Goal: Use online tool/utility: Utilize a website feature to perform a specific function

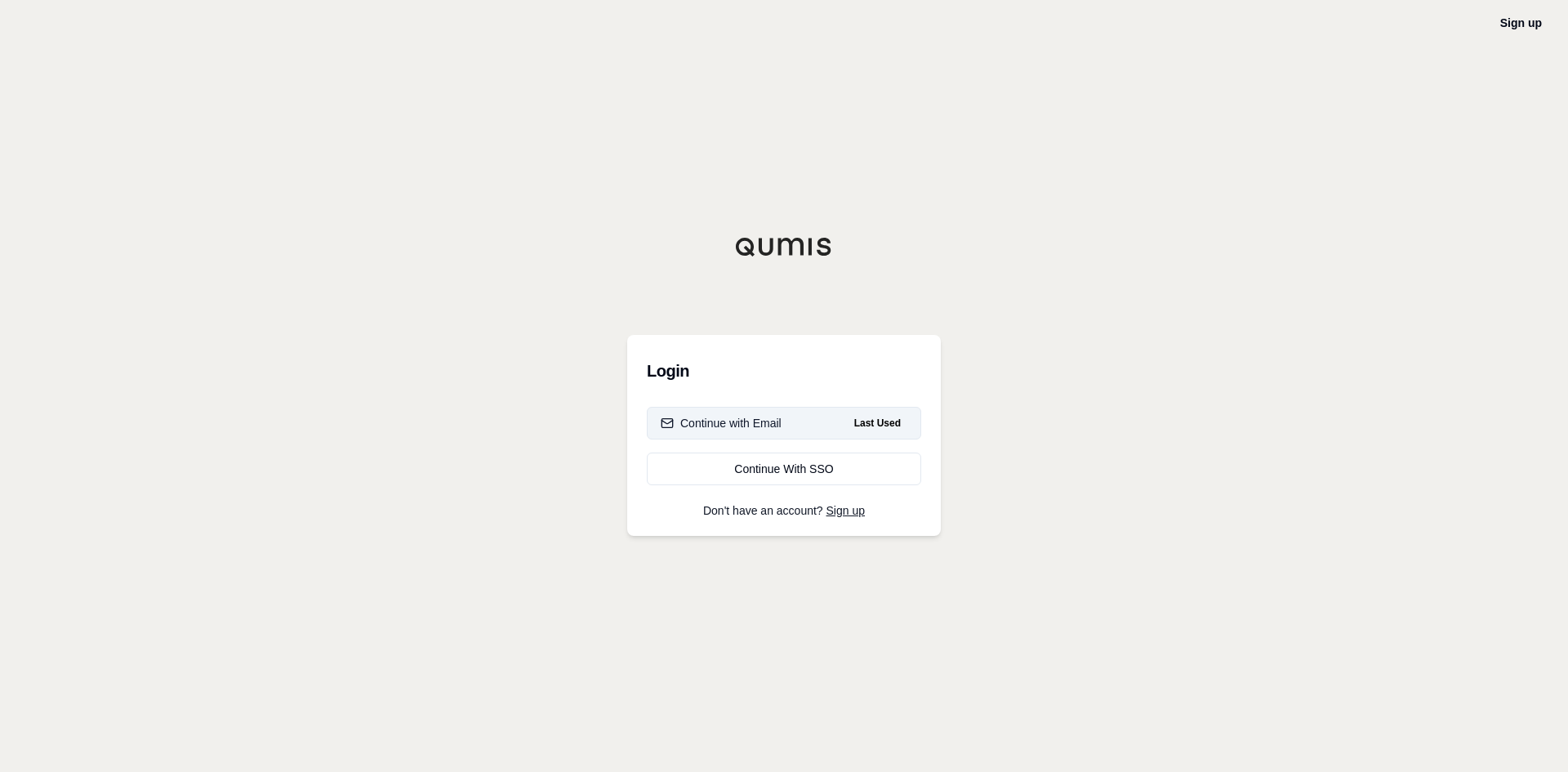
click at [761, 424] on div "Continue with Email" at bounding box center [721, 423] width 121 height 17
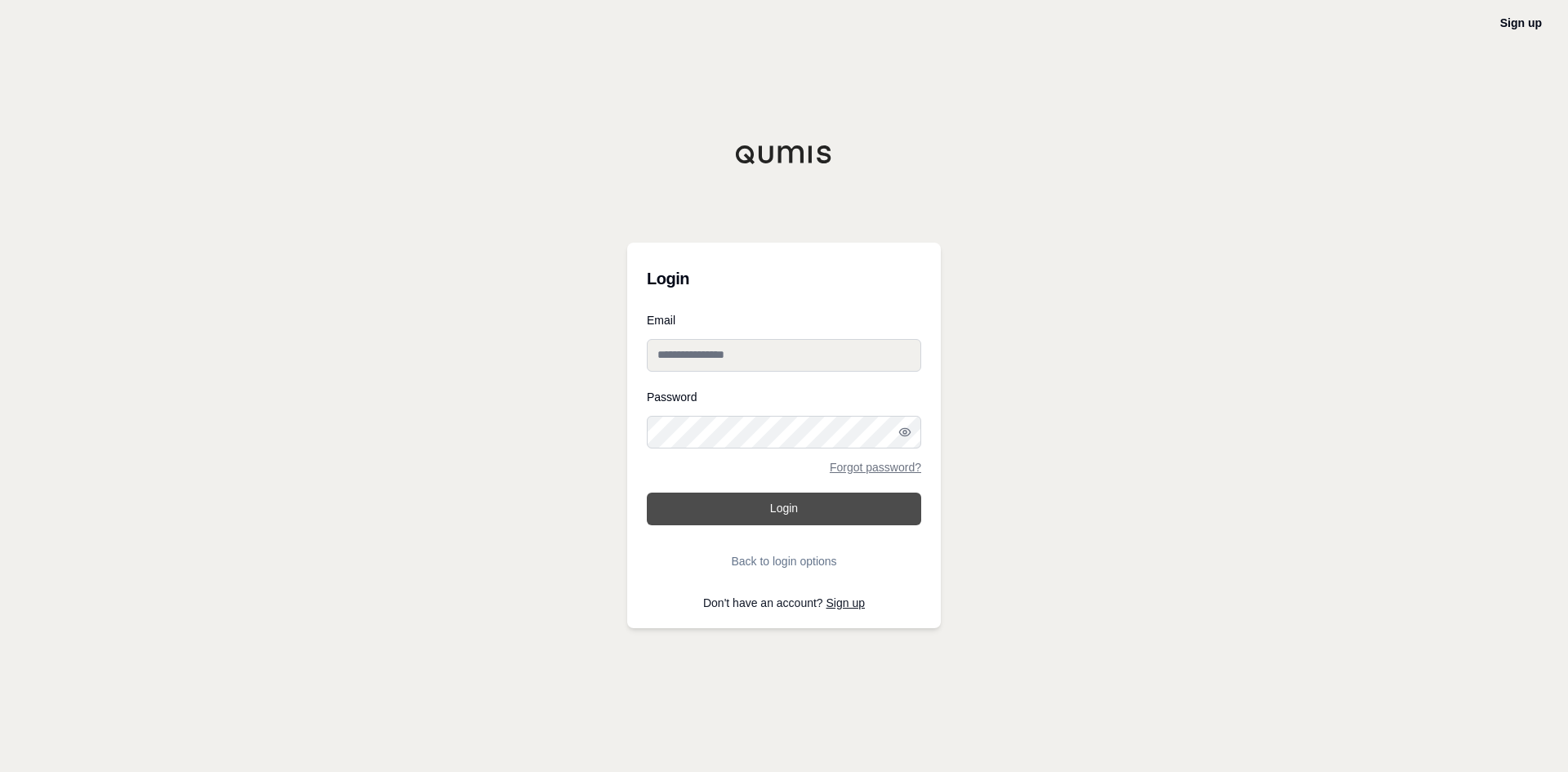
type input "**********"
click at [779, 517] on button "Login" at bounding box center [784, 509] width 274 height 33
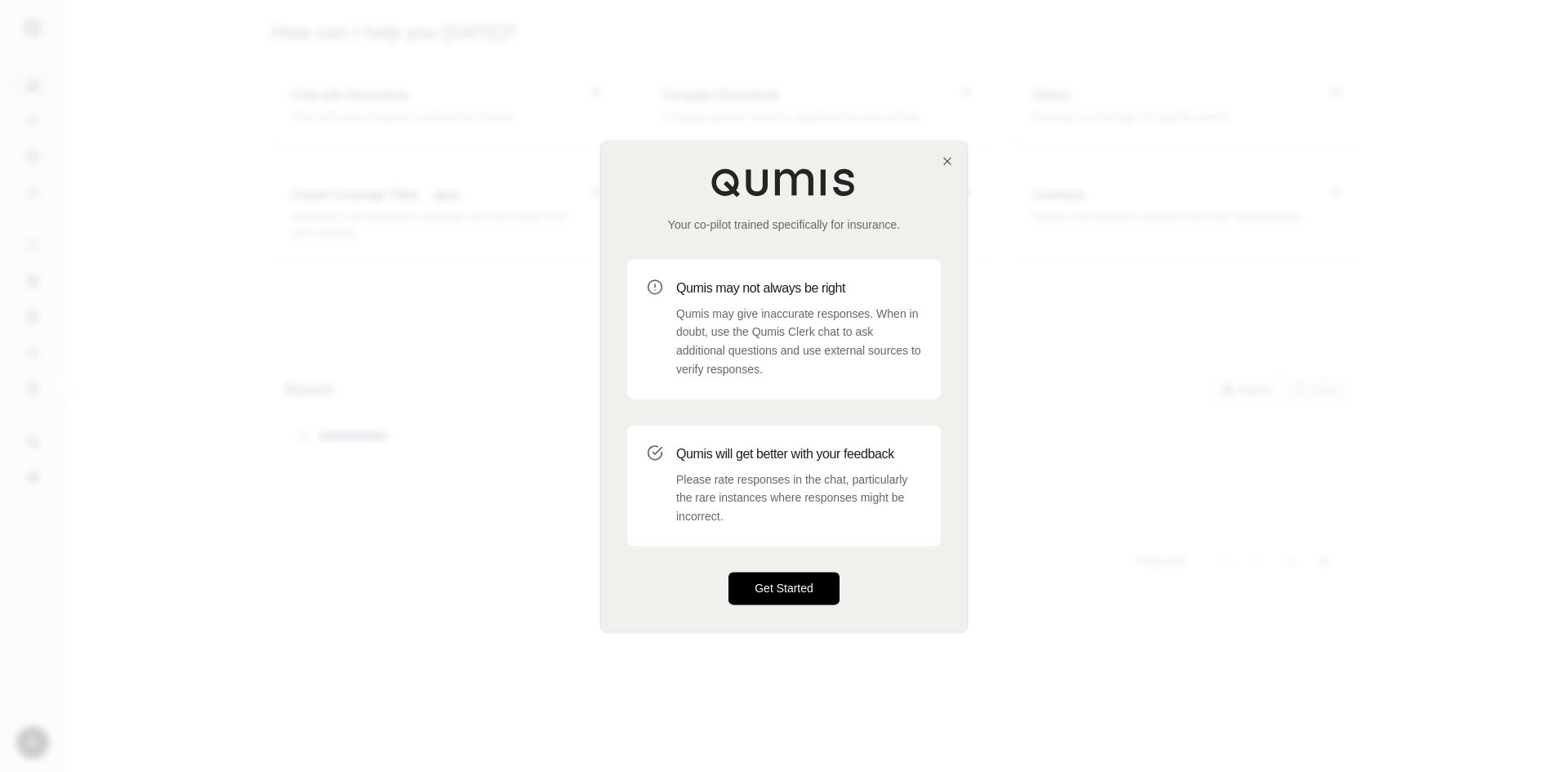
click at [775, 583] on button "Get Started" at bounding box center [784, 588] width 111 height 33
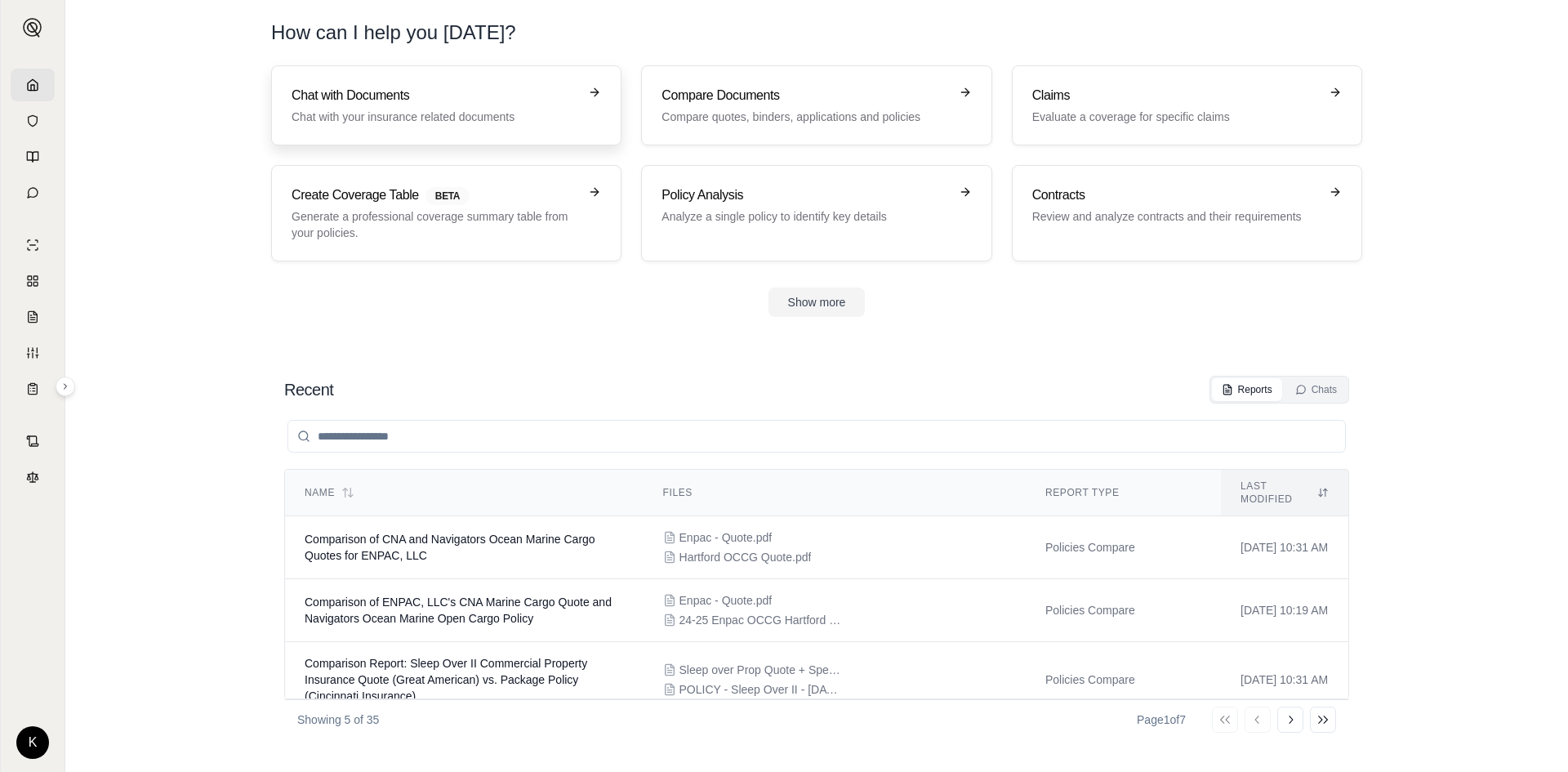
click at [398, 96] on h3 "Chat with Documents" at bounding box center [434, 96] width 287 height 20
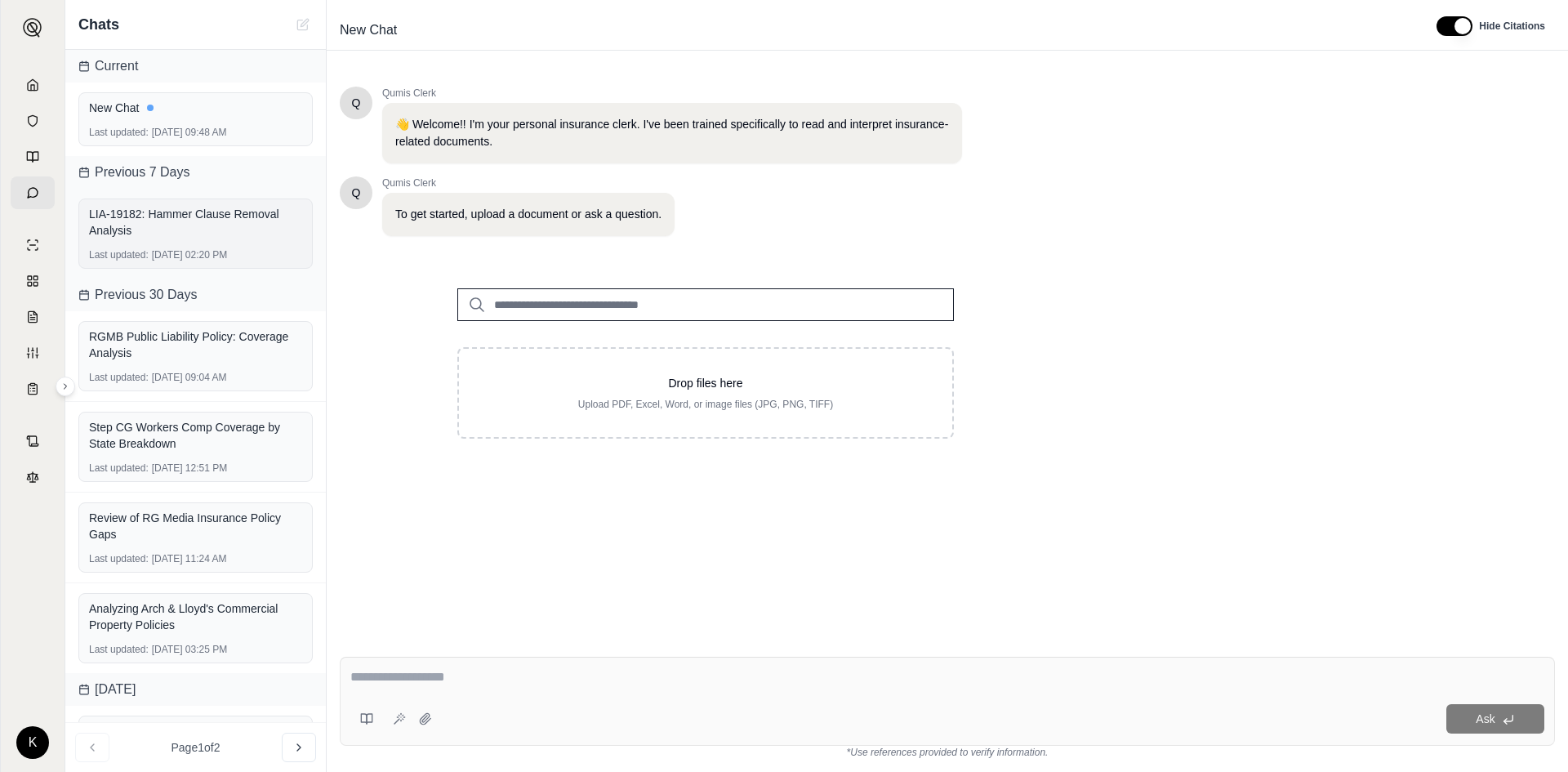
click at [187, 245] on div "LIA-19182: Hammer Clause Removal Analysis Last updated: [DATE] 02:20 PM" at bounding box center [196, 233] width 234 height 70
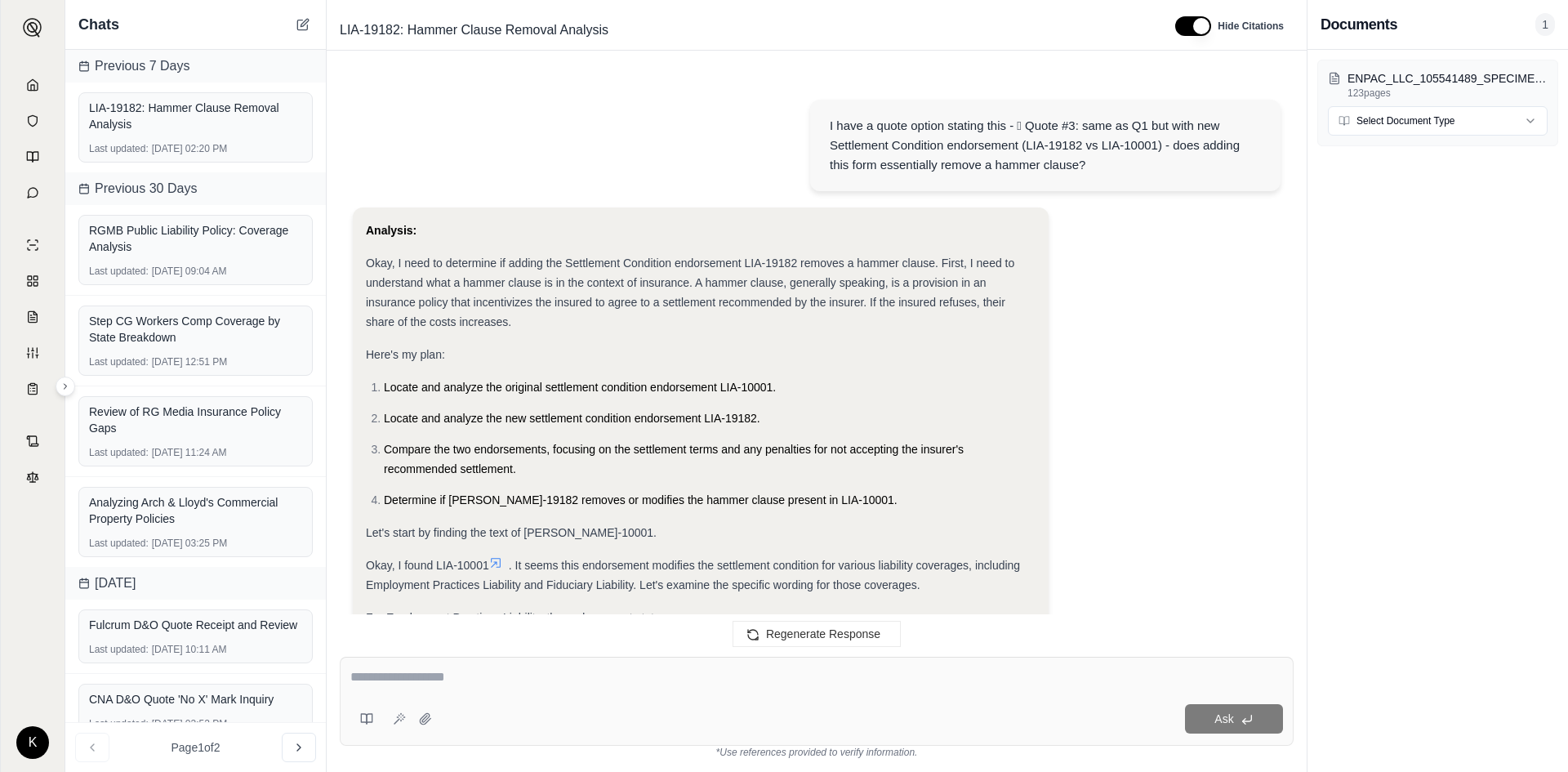
scroll to position [666, 0]
